Goal: Information Seeking & Learning: Learn about a topic

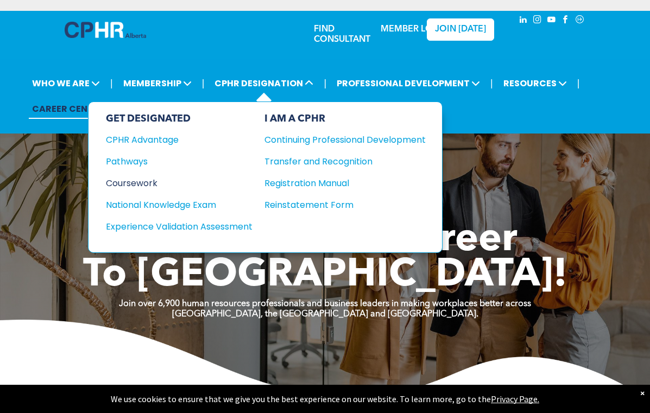
click at [154, 181] on div "Coursework" at bounding box center [172, 184] width 132 height 14
